Goal: Task Accomplishment & Management: Use online tool/utility

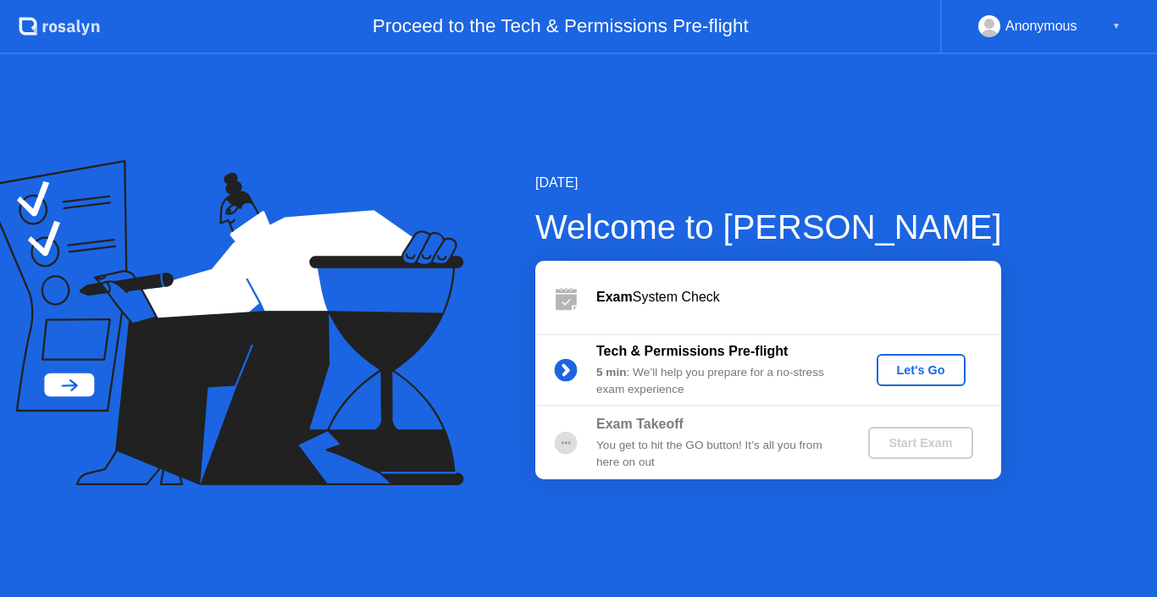
click at [934, 363] on div "Let's Go" at bounding box center [920, 370] width 75 height 14
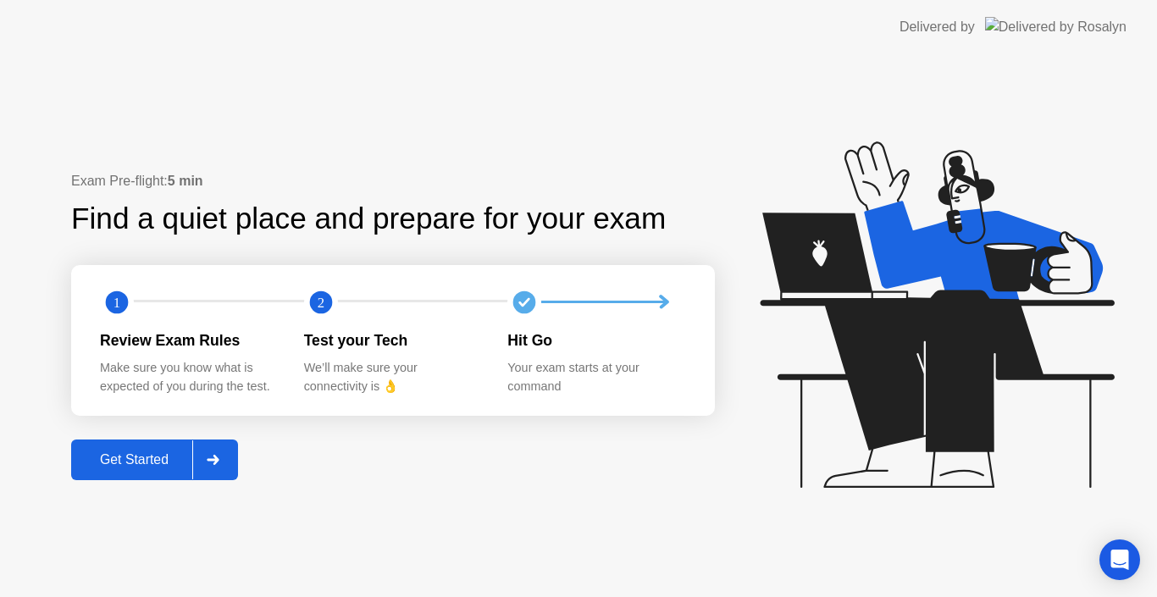
click at [128, 465] on div "Get Started" at bounding box center [134, 459] width 116 height 15
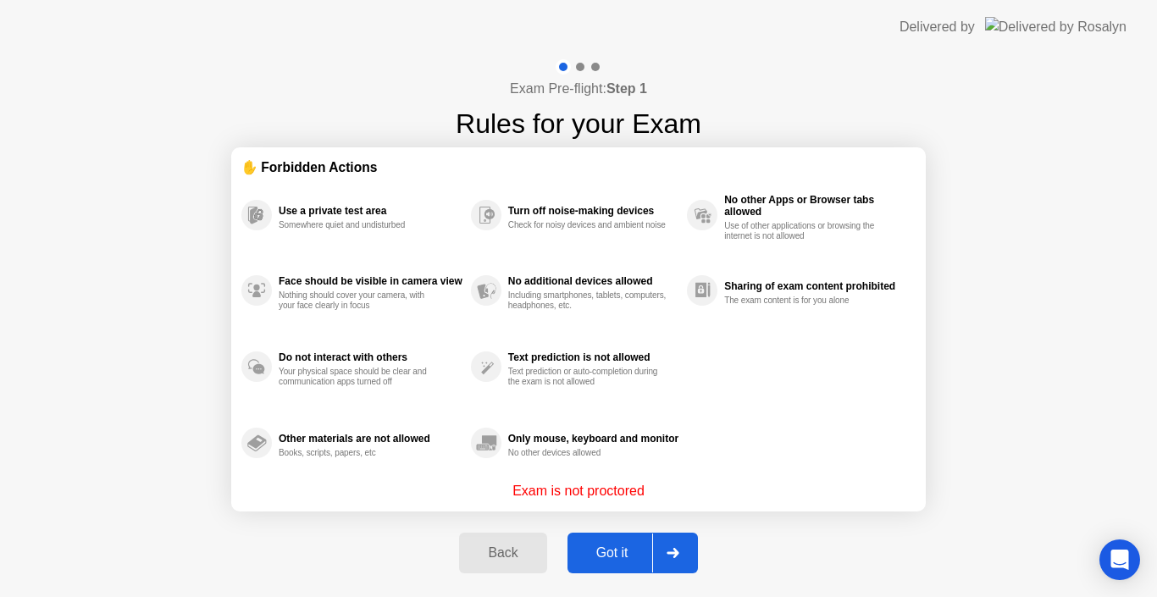
click at [608, 538] on button "Got it" at bounding box center [632, 553] width 130 height 41
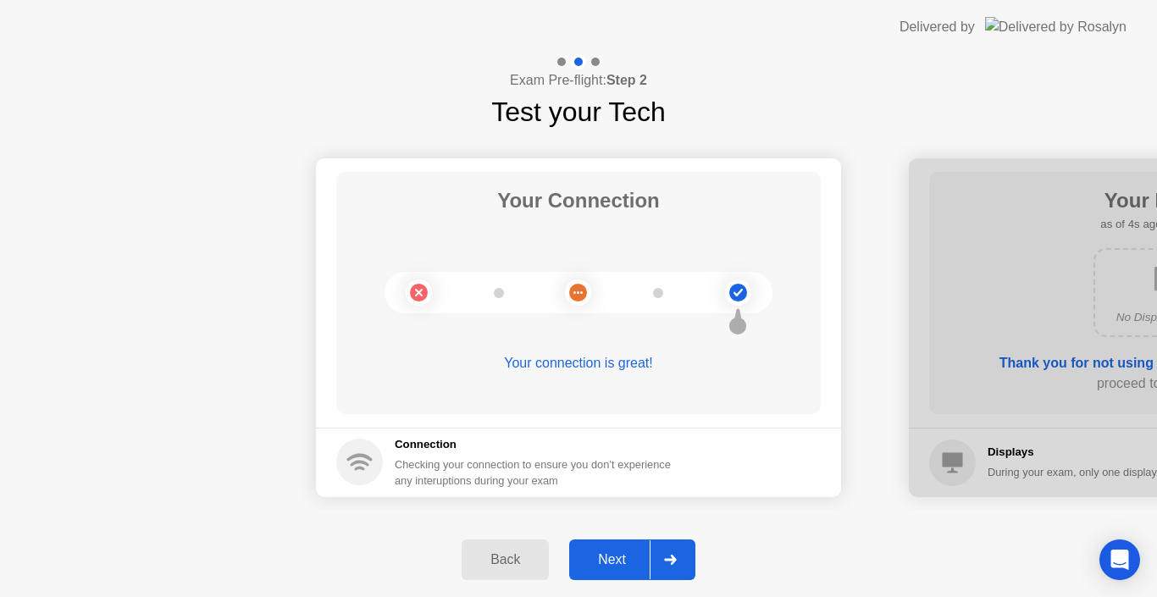
click at [615, 556] on div "Next" at bounding box center [611, 559] width 75 height 15
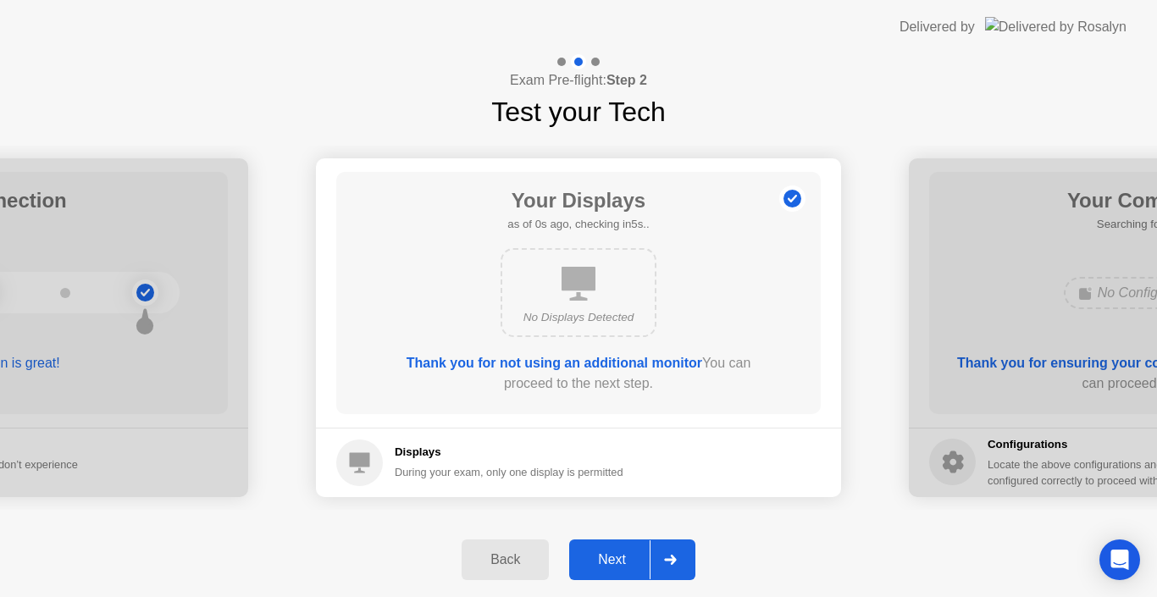
click at [615, 556] on div "Next" at bounding box center [611, 559] width 75 height 15
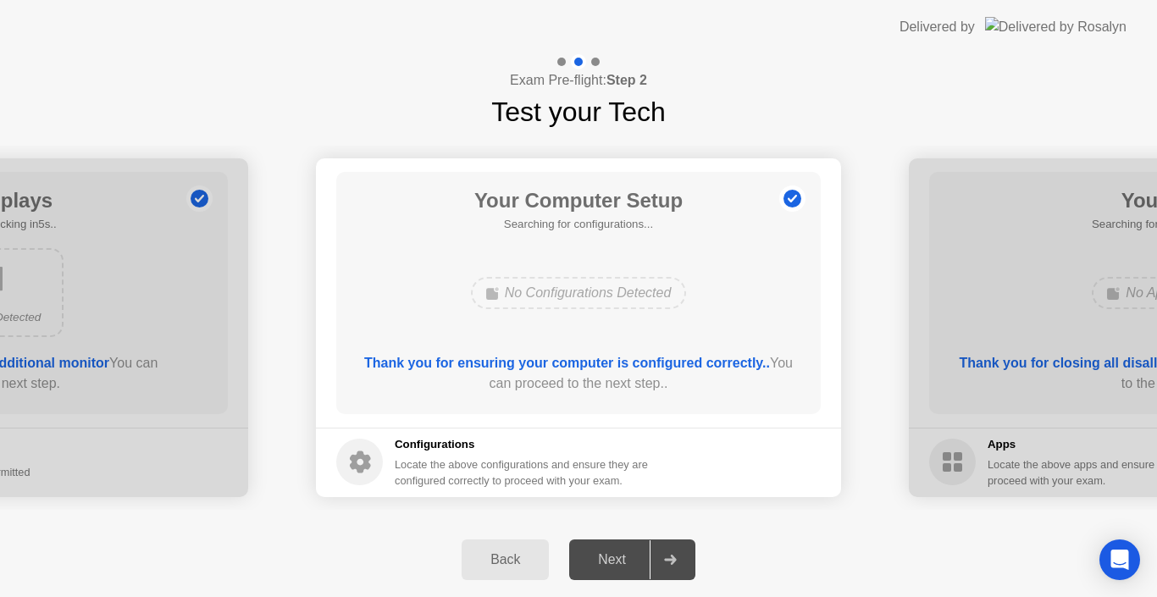
click at [615, 556] on div "Next" at bounding box center [611, 559] width 75 height 15
click at [823, 550] on div "Back Next" at bounding box center [578, 560] width 1157 height 75
click at [749, 521] on div "Your Connection Your connection is great! Connection Checking your connection t…" at bounding box center [578, 327] width 1157 height 390
click at [594, 567] on div "Next" at bounding box center [611, 559] width 75 height 15
click at [397, 547] on div "Back Next" at bounding box center [578, 560] width 1157 height 75
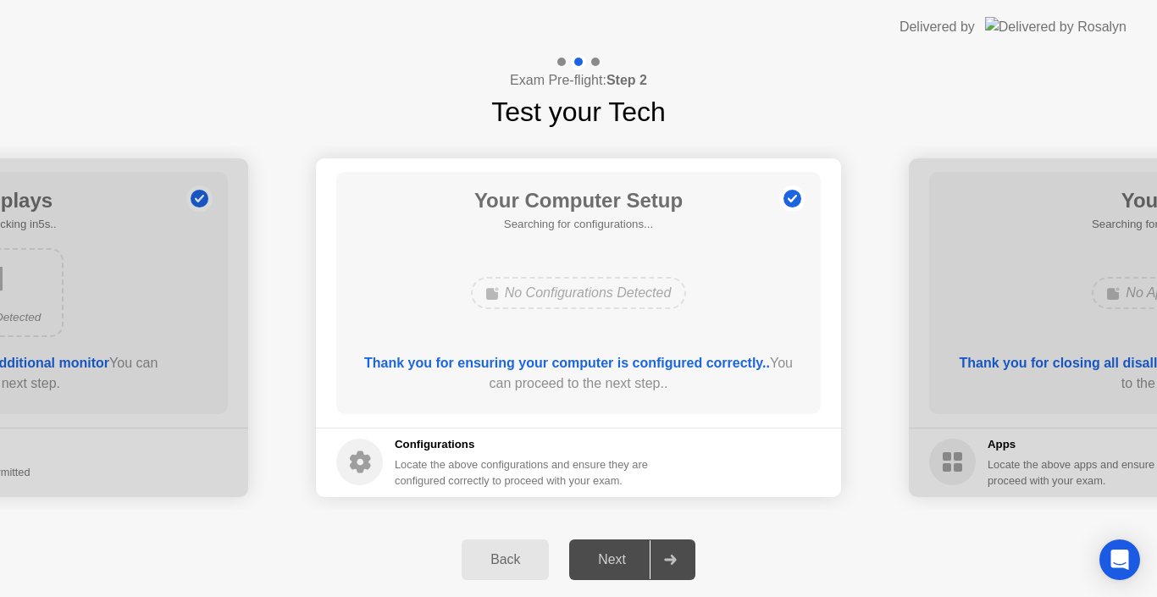
click at [742, 533] on div "Back Next" at bounding box center [578, 560] width 1157 height 75
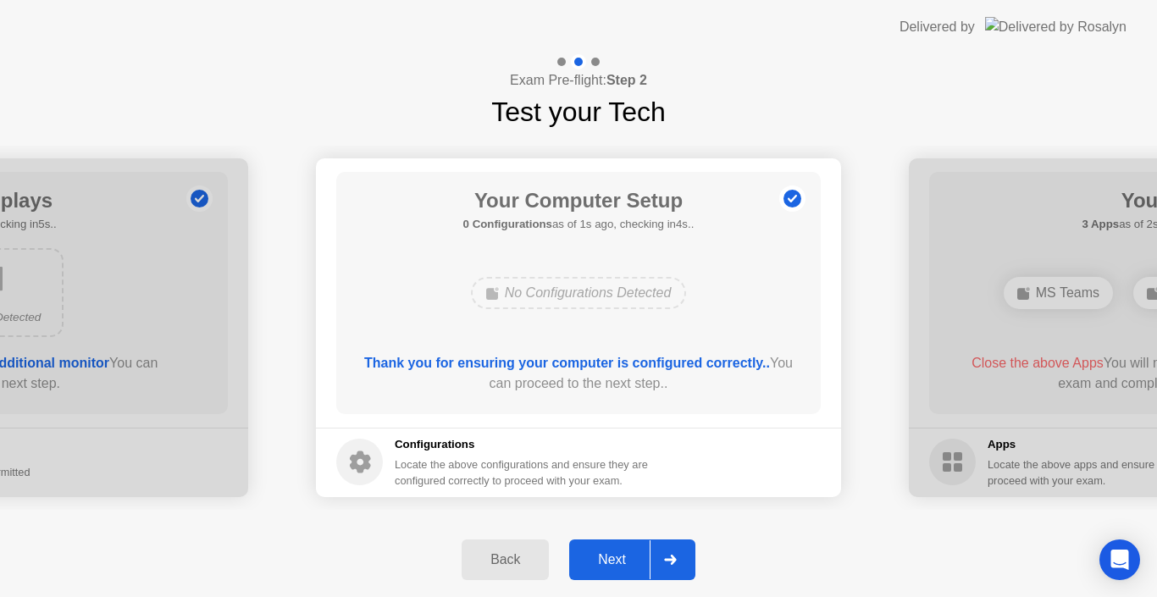
click at [613, 561] on div "Next" at bounding box center [611, 559] width 75 height 15
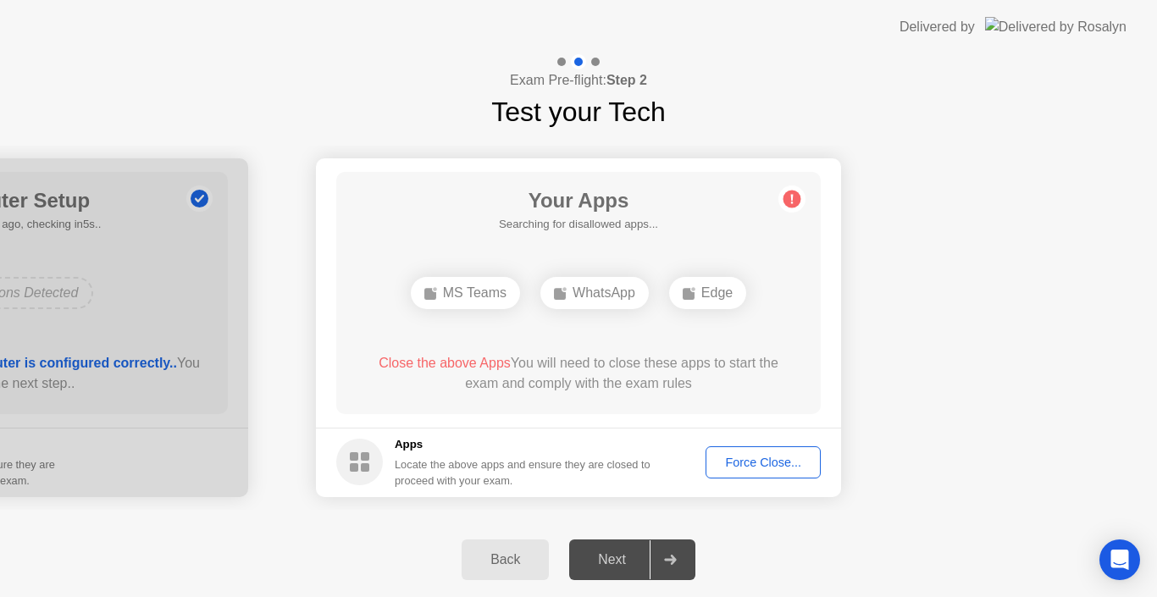
click at [771, 457] on div "Force Close..." at bounding box center [762, 463] width 103 height 14
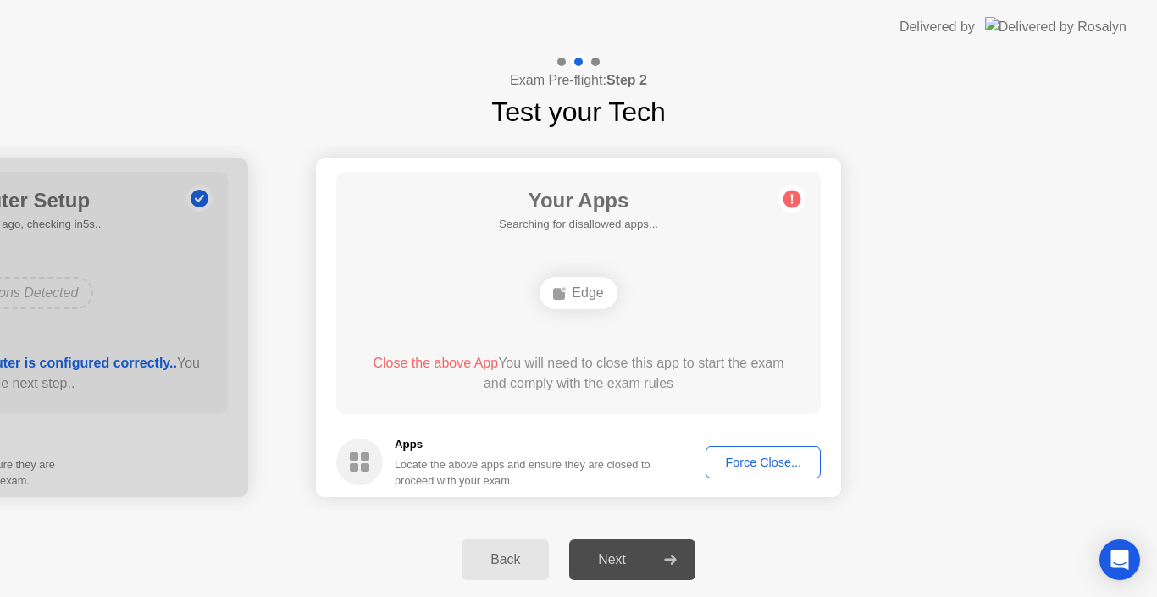
click at [734, 459] on div "Force Close..." at bounding box center [762, 463] width 103 height 14
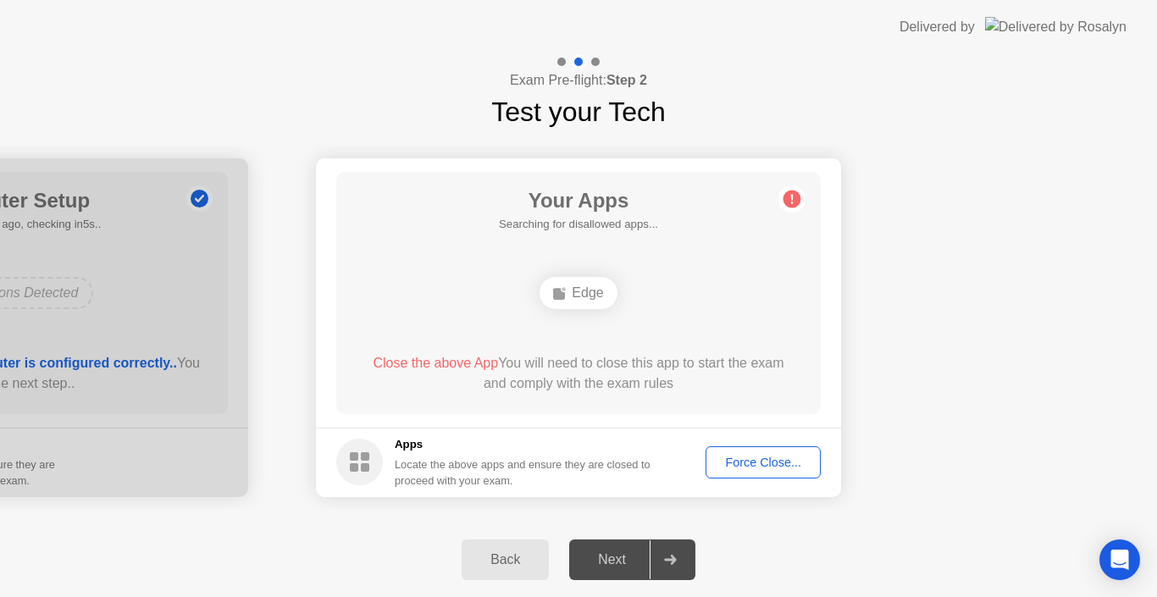
click at [771, 467] on div "Force Close..." at bounding box center [762, 463] width 103 height 14
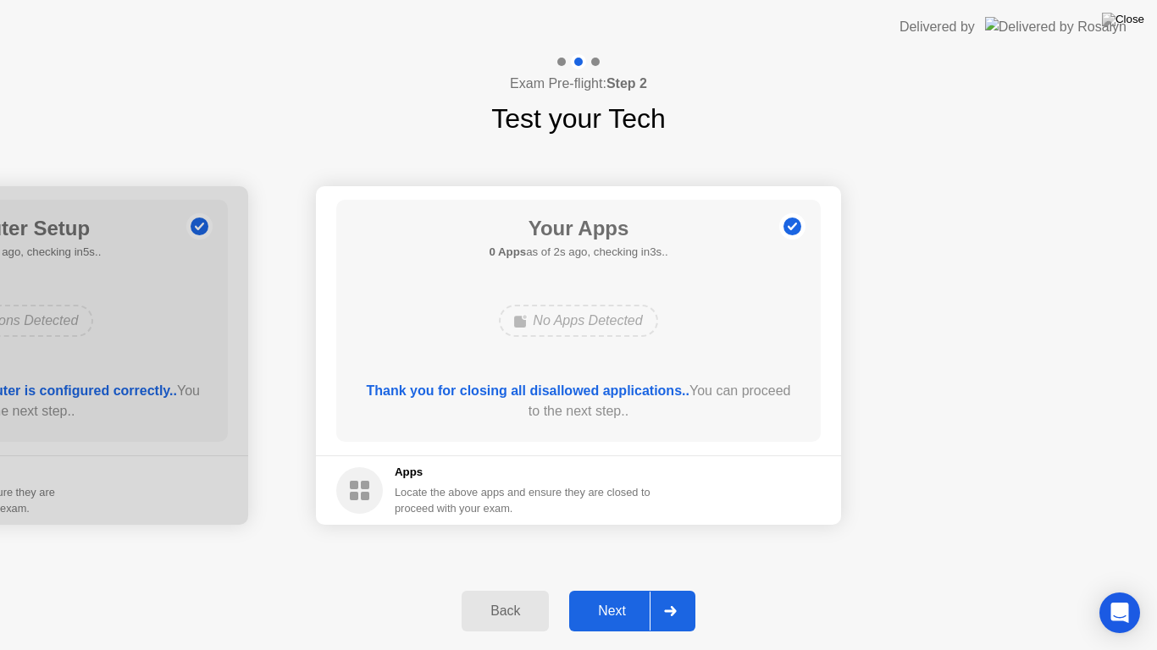
click at [625, 596] on div "Next" at bounding box center [611, 611] width 75 height 15
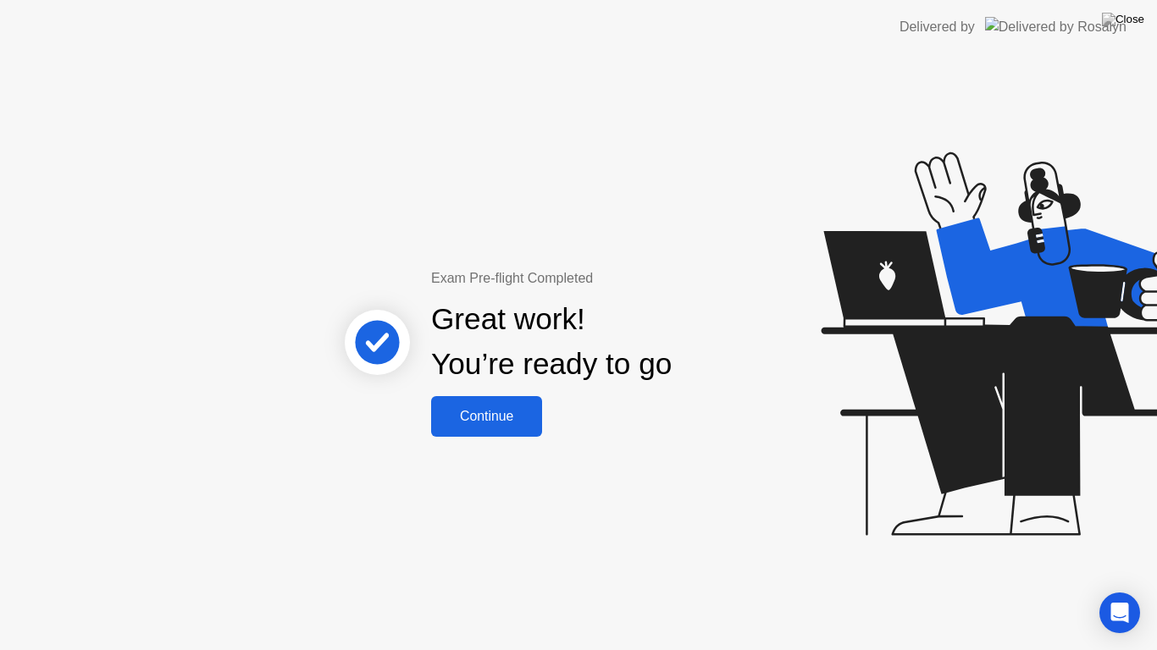
click at [516, 400] on button "Continue" at bounding box center [486, 416] width 111 height 41
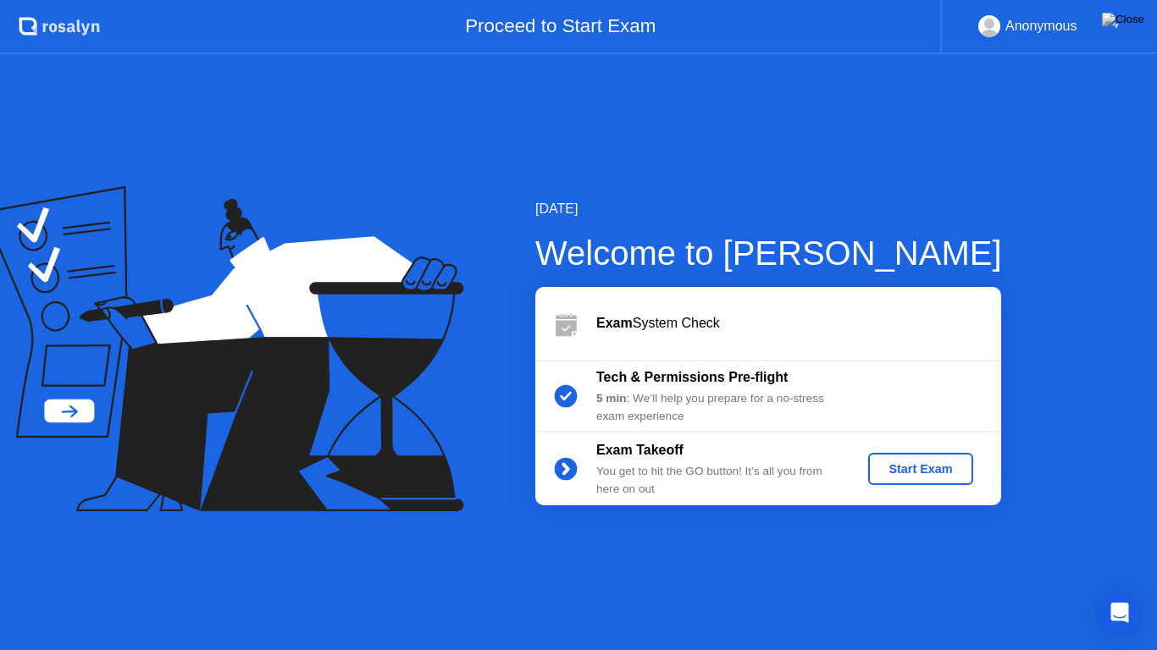
click at [903, 476] on div "Start Exam" at bounding box center [920, 469] width 91 height 14
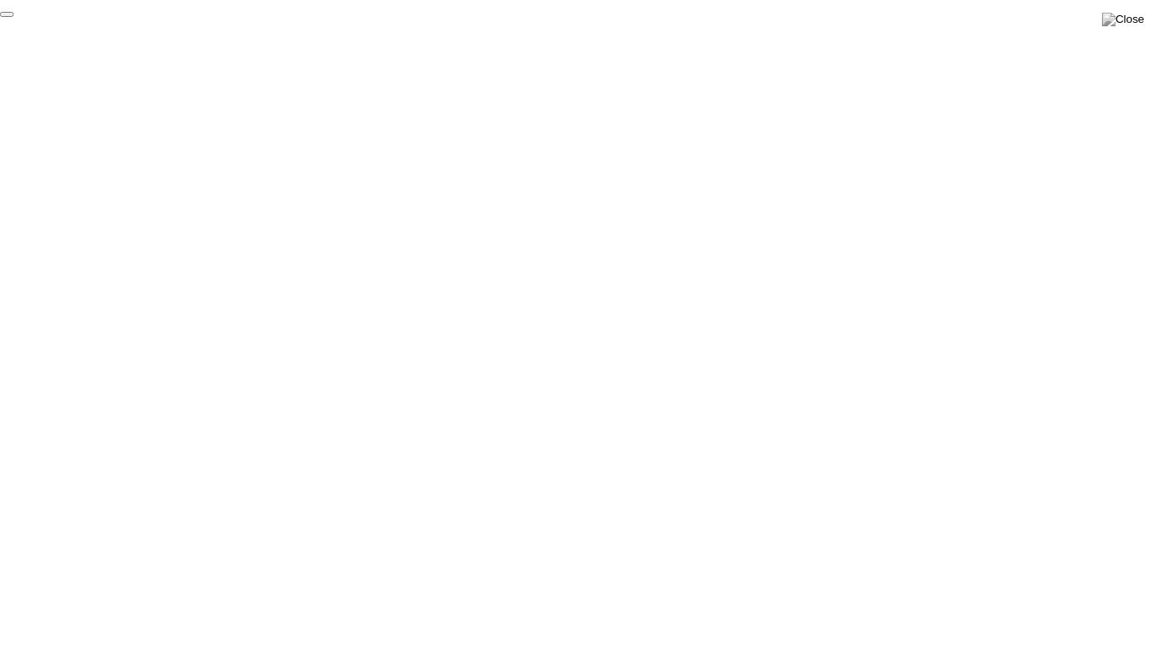
click div "End Proctoring Session"
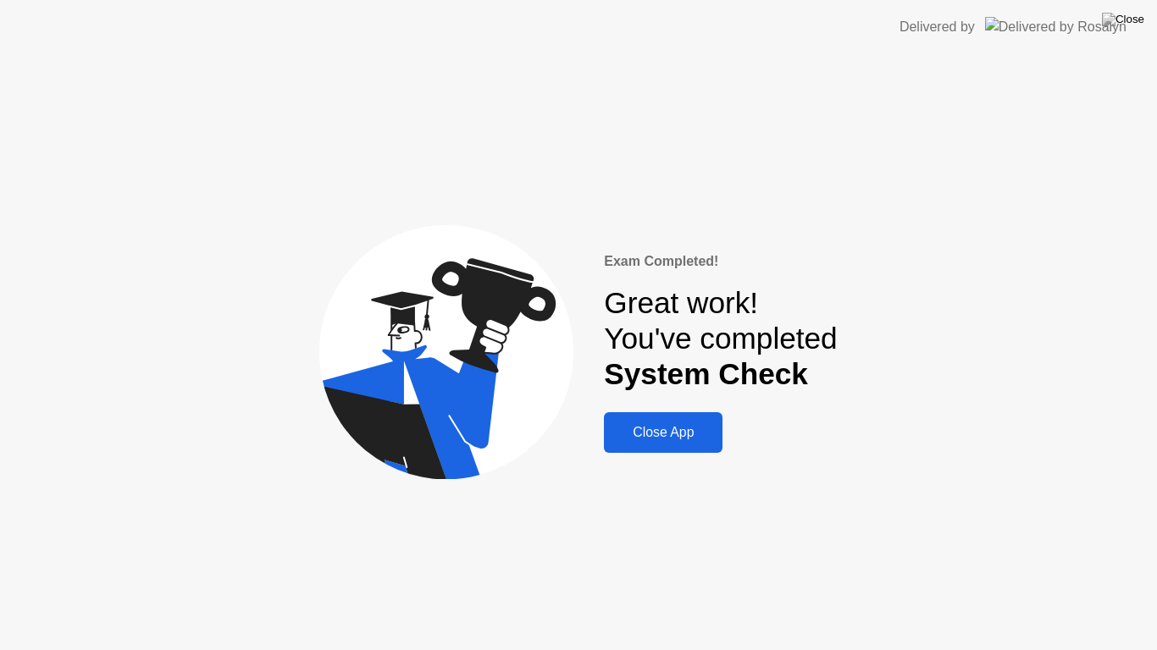
click at [653, 436] on div "Close App" at bounding box center [663, 432] width 108 height 15
